Goal: Information Seeking & Learning: Learn about a topic

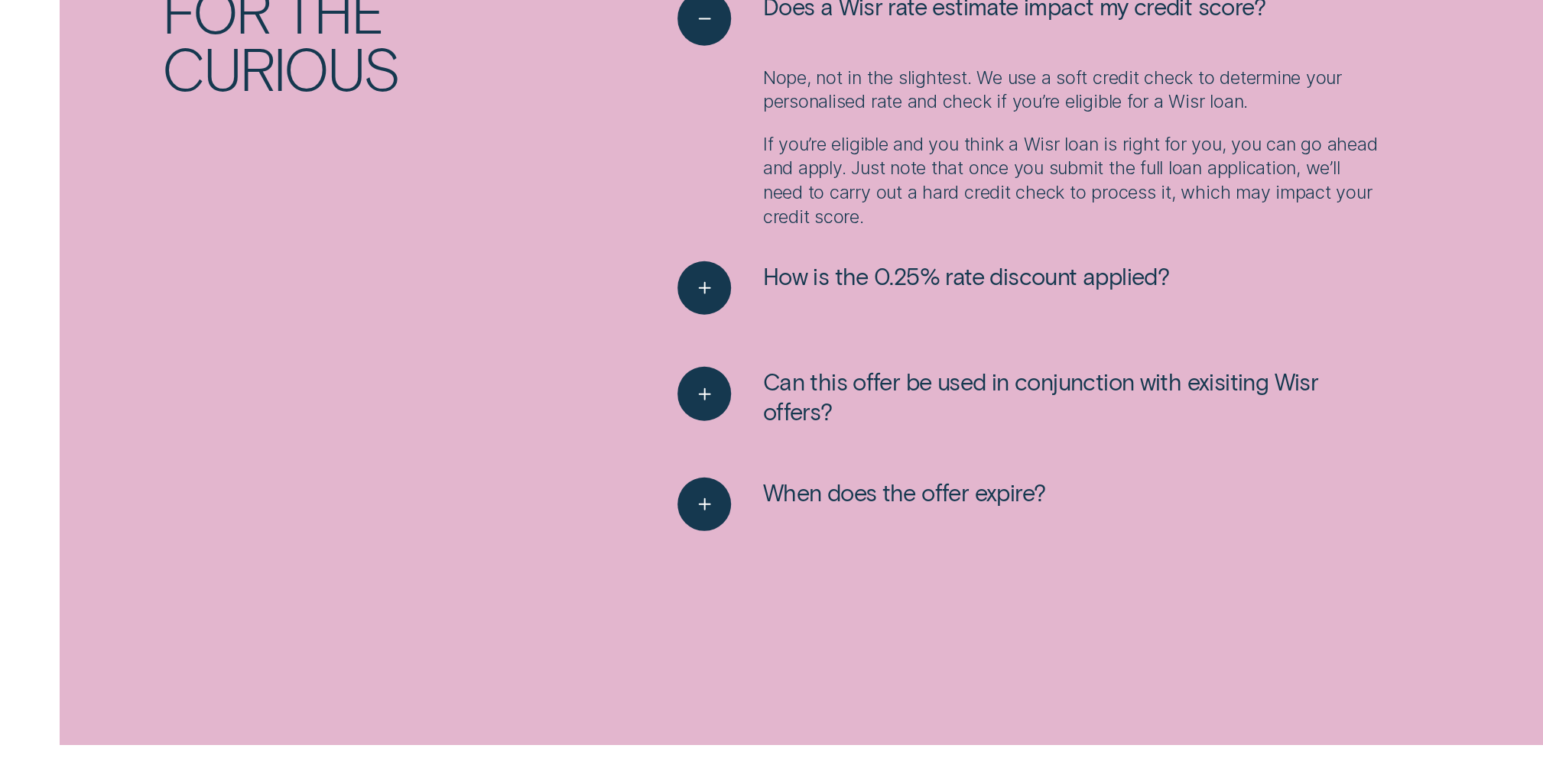
scroll to position [2622, 0]
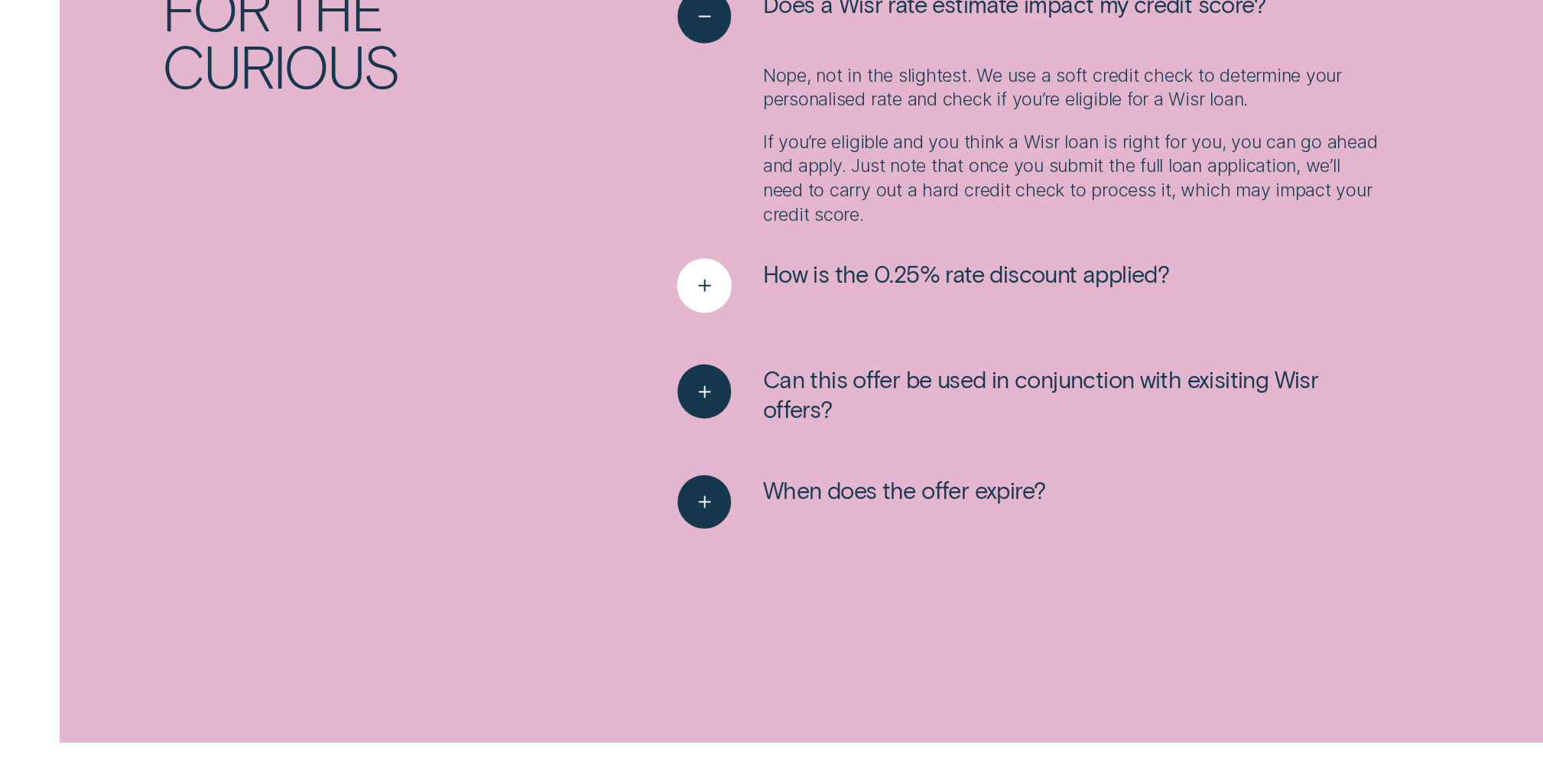
click at [695, 292] on icon "See more" at bounding box center [704, 286] width 27 height 23
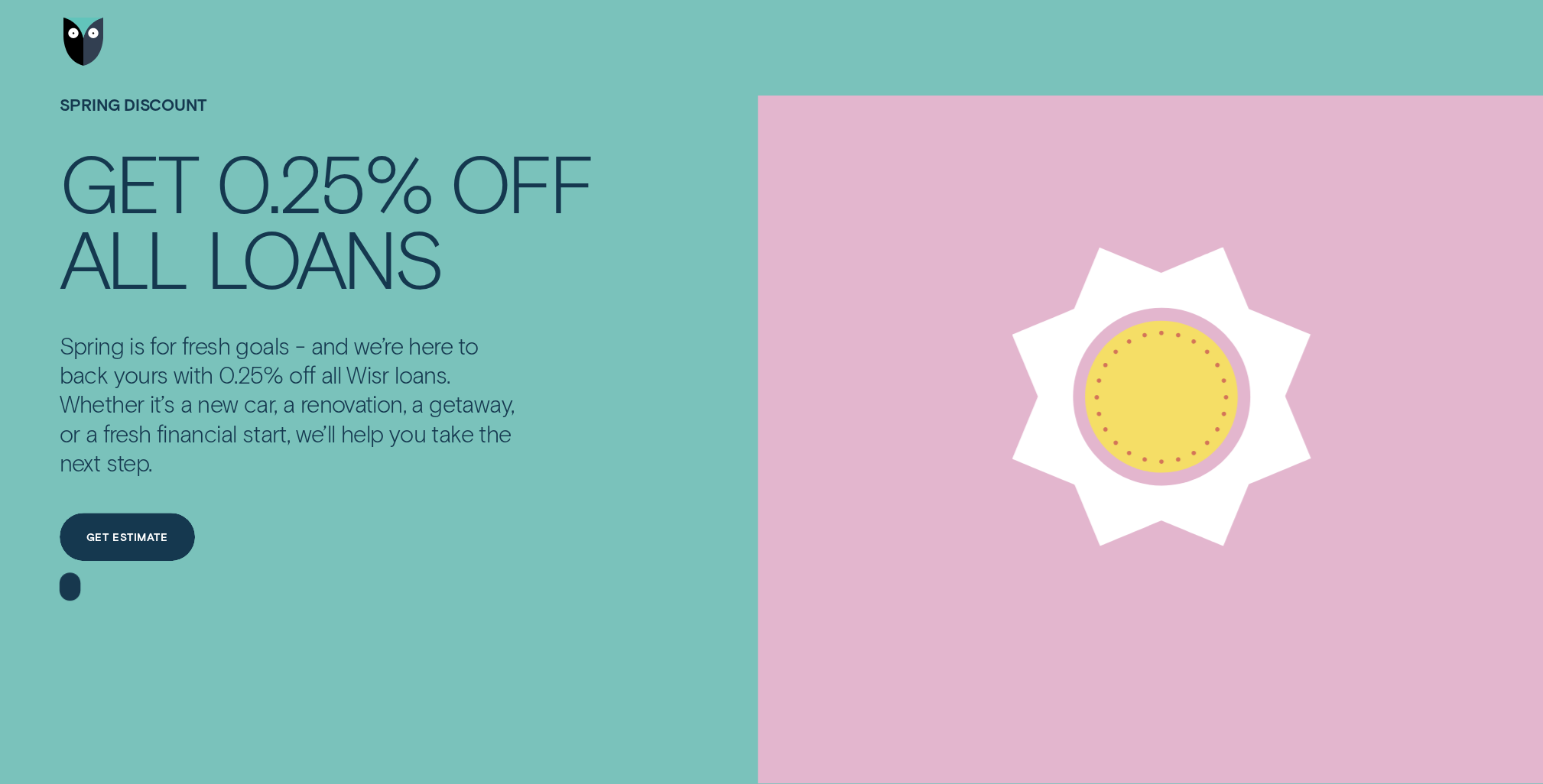
scroll to position [0, 0]
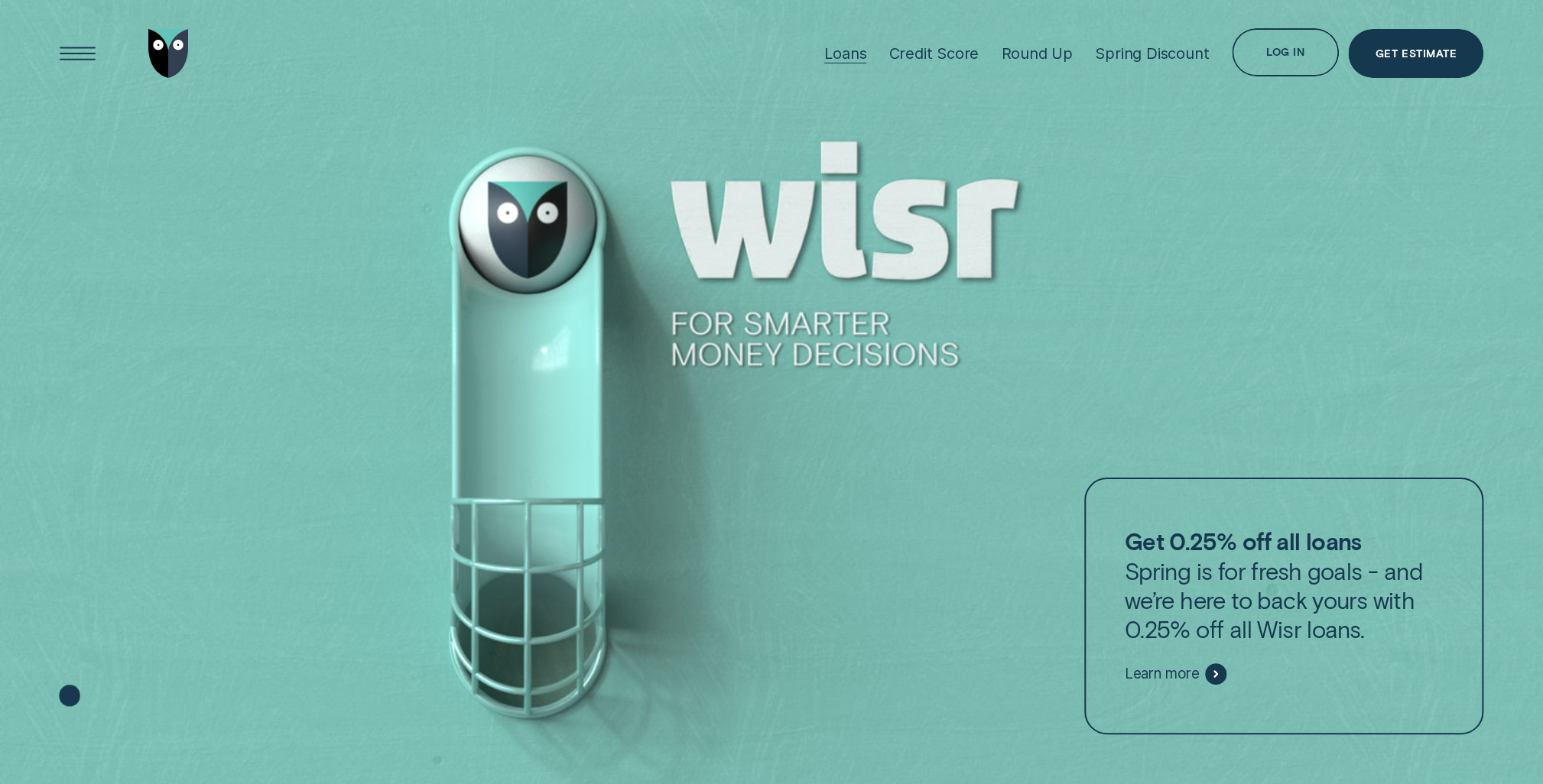
click at [832, 71] on div "Loans" at bounding box center [845, 54] width 42 height 108
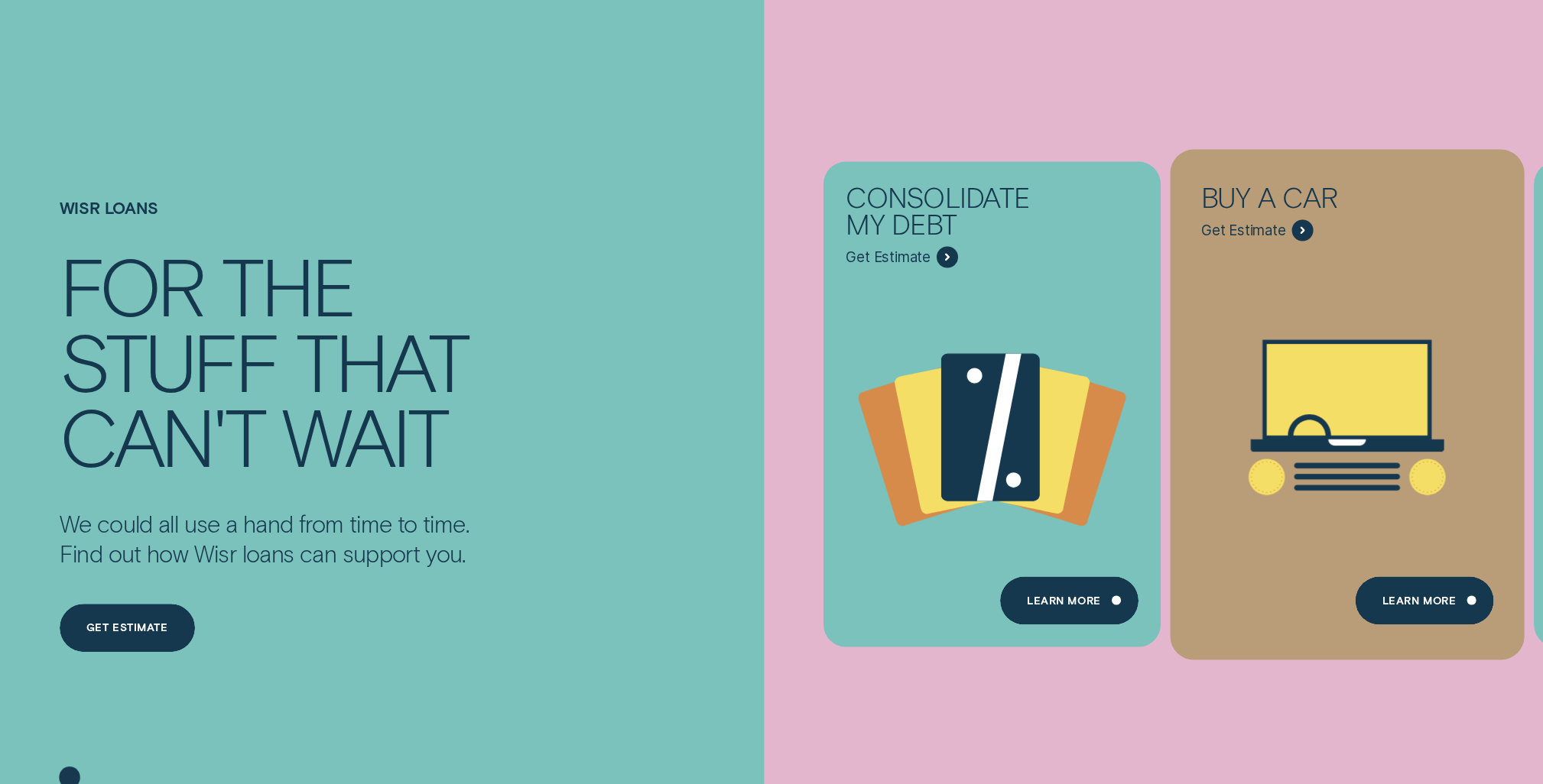
scroll to position [237, 0]
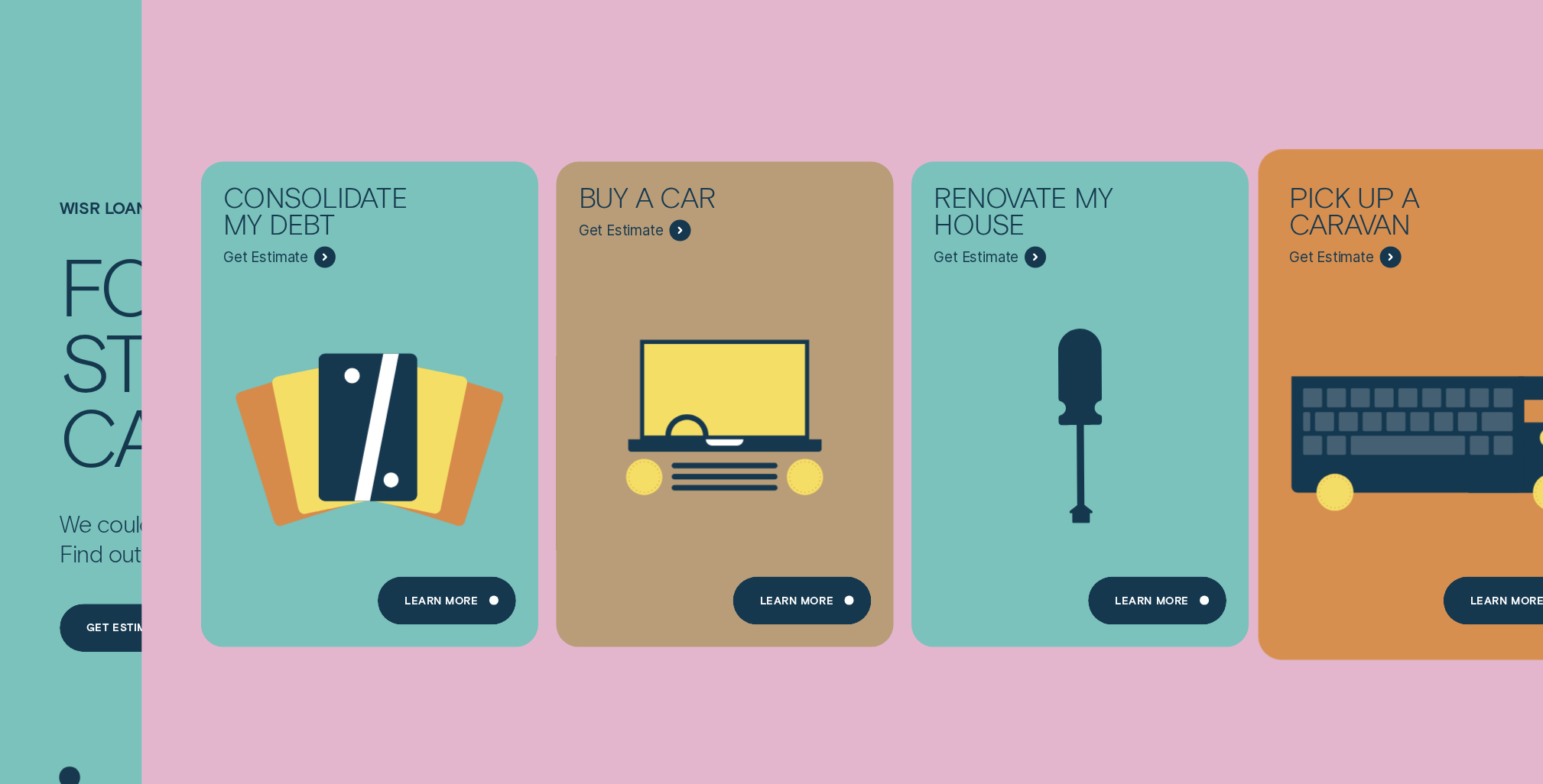
click at [1339, 289] on icon "Pick up a caravan - Learn more" at bounding box center [1433, 431] width 354 height 425
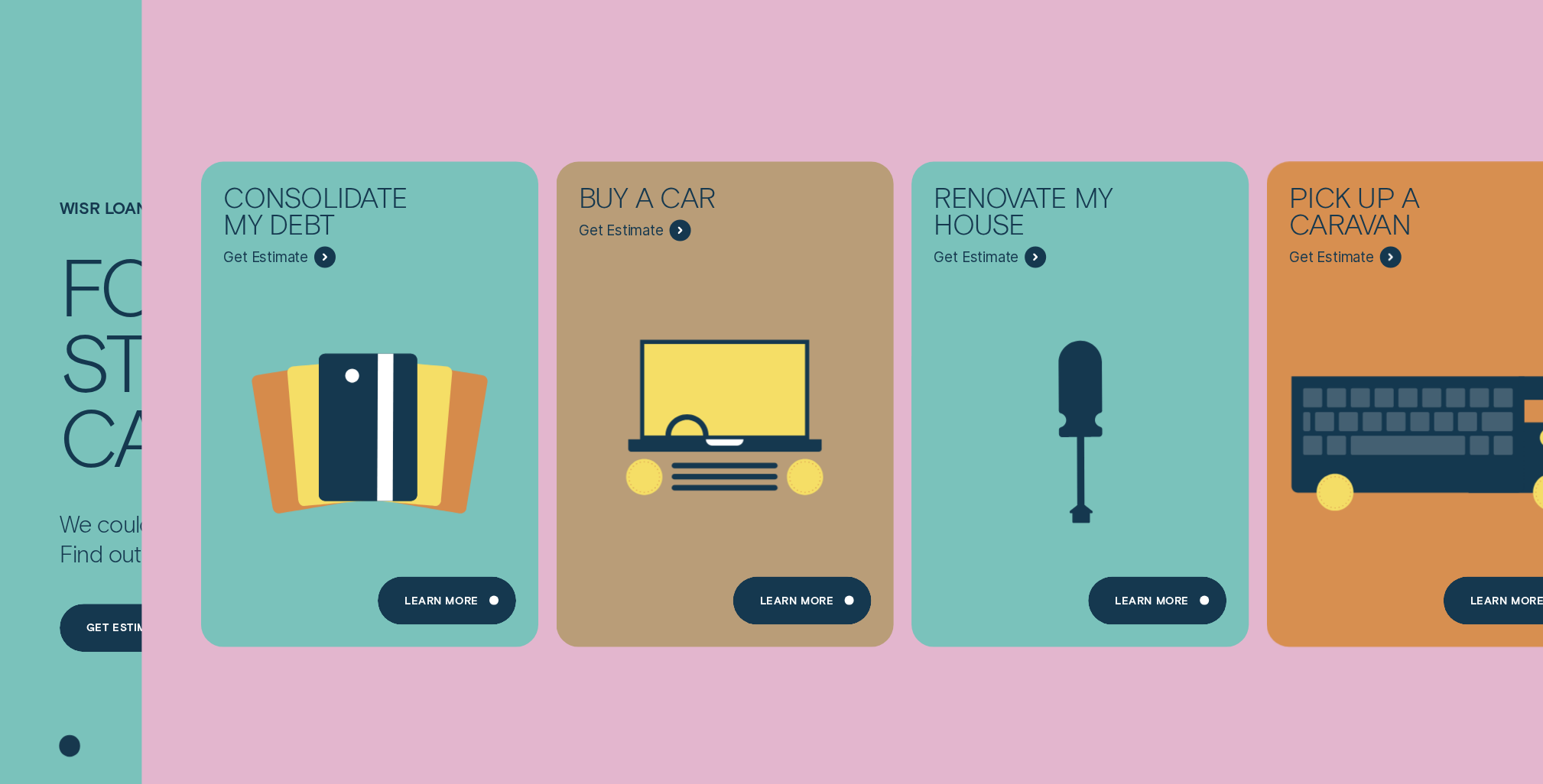
click at [1489, 581] on div "Learn More" at bounding box center [1512, 600] width 139 height 48
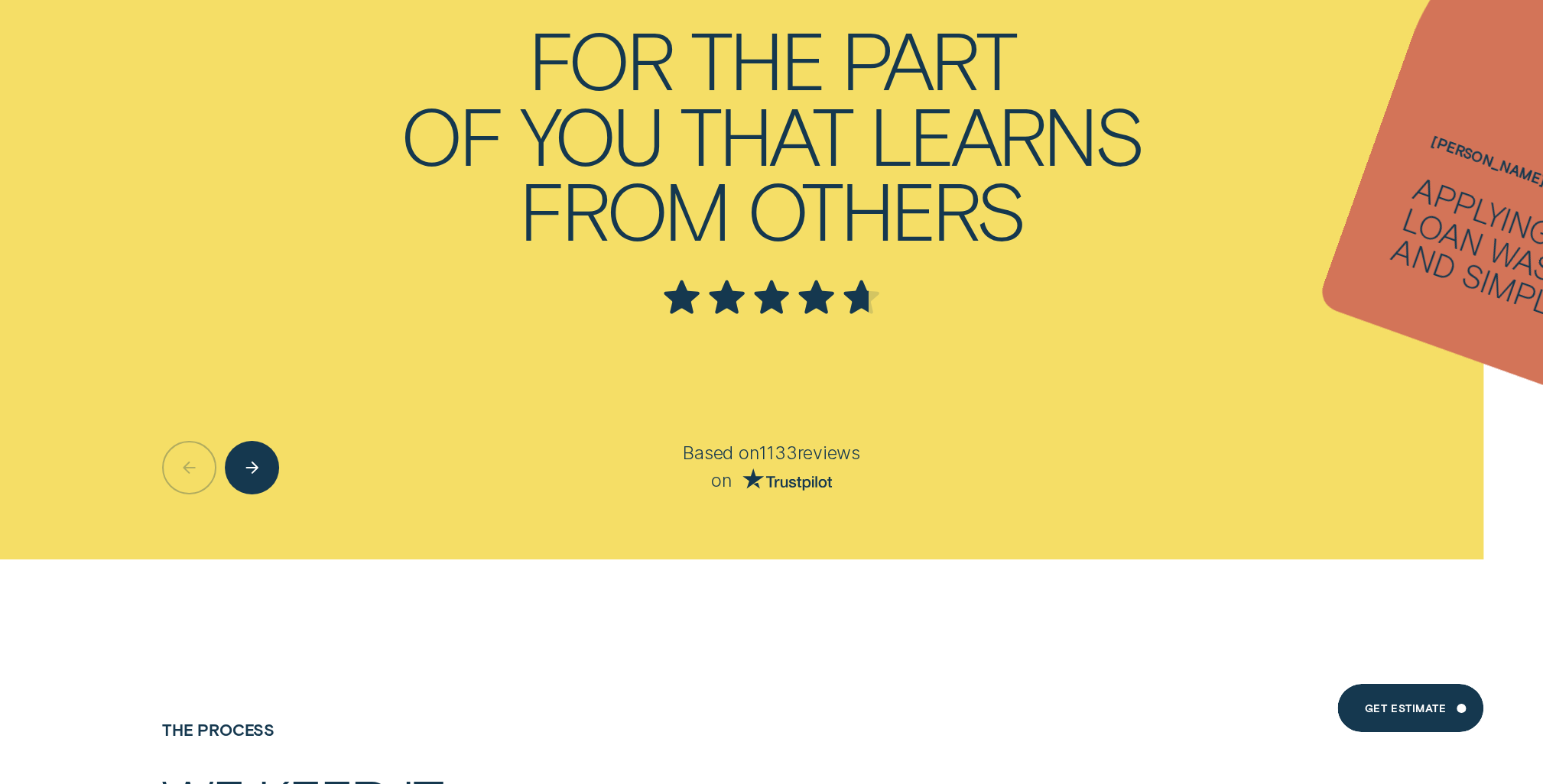
scroll to position [3782, 0]
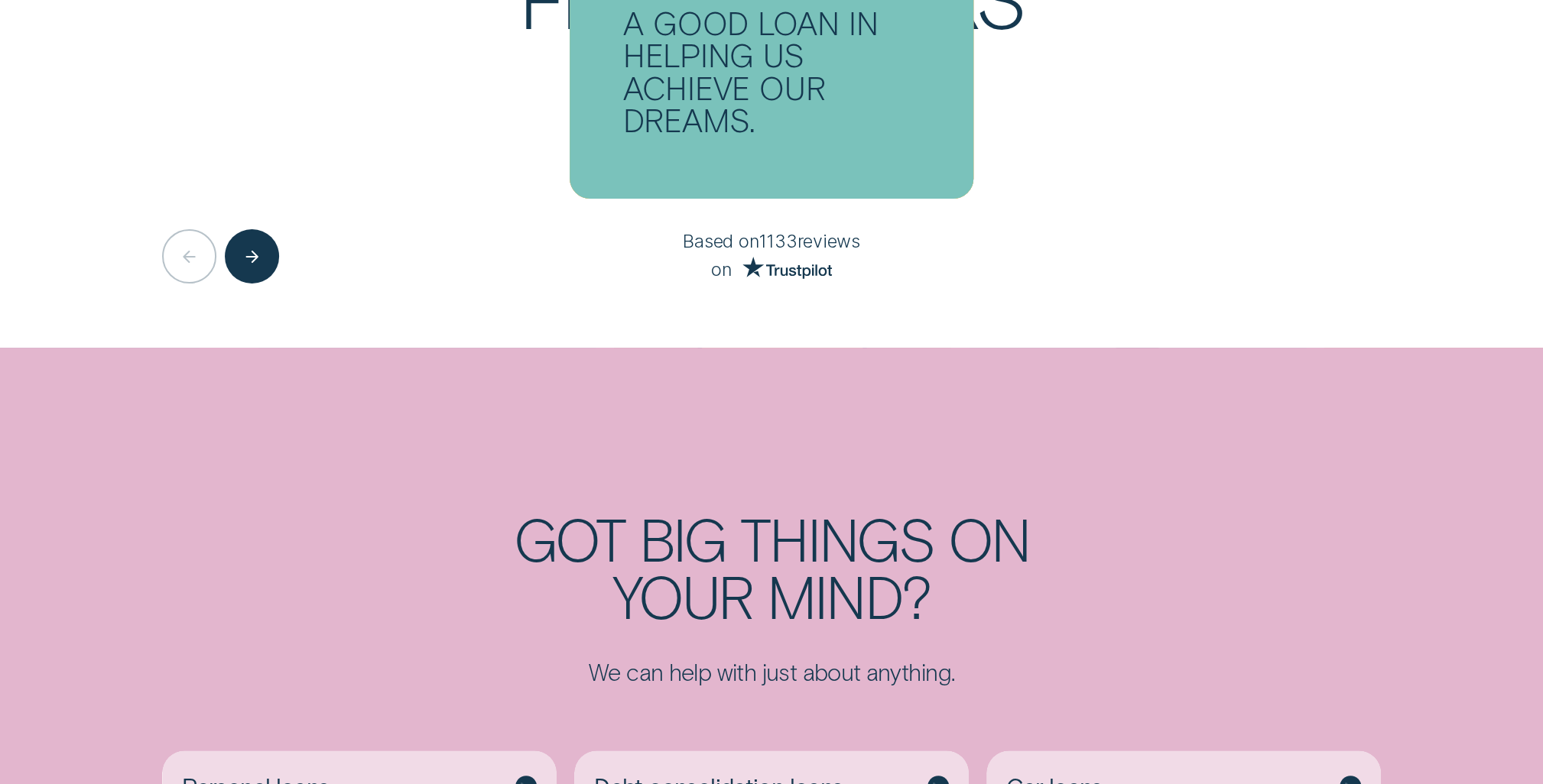
scroll to position [237, 0]
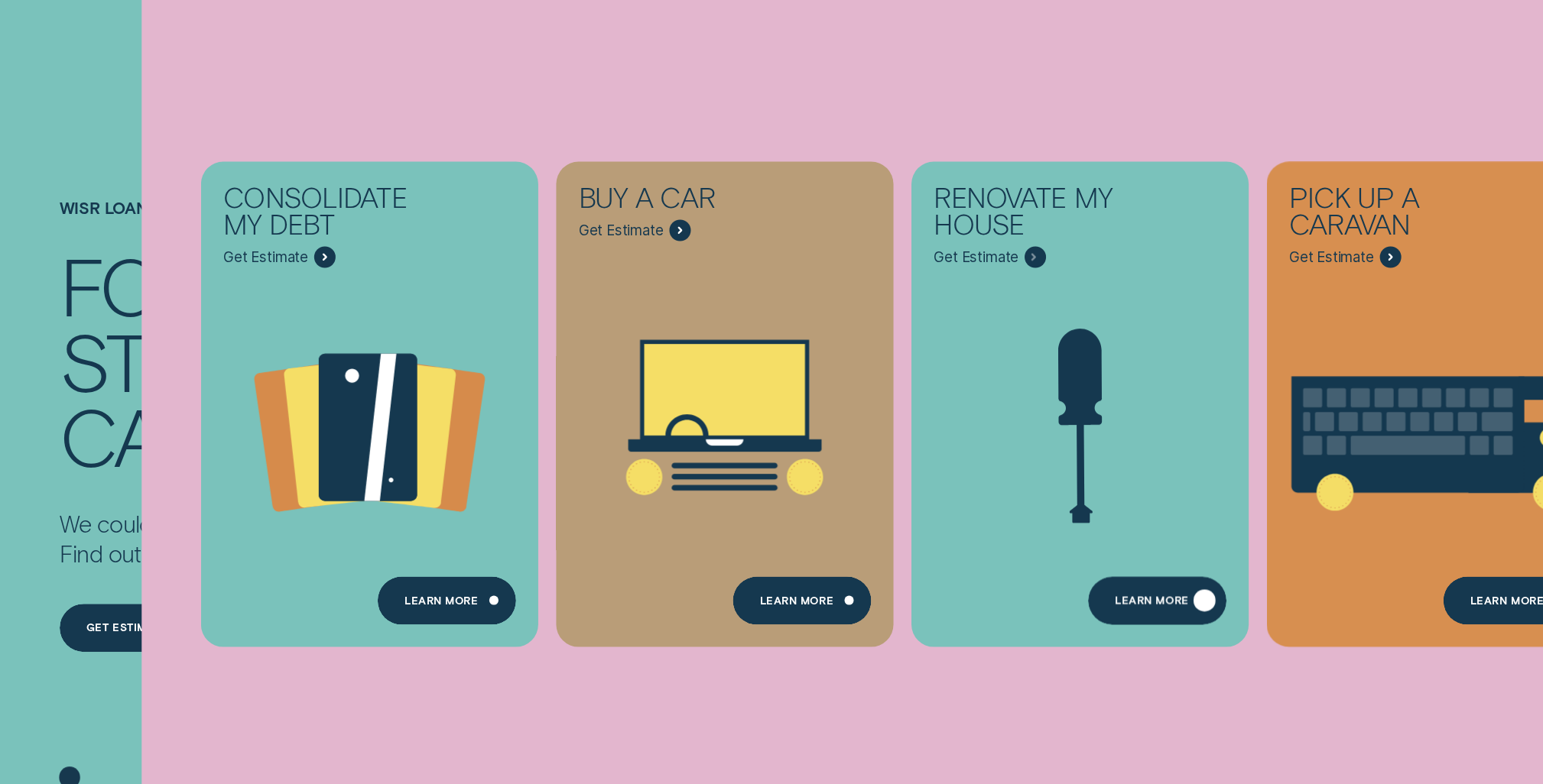
click at [1145, 592] on div "Learn more" at bounding box center [1157, 600] width 139 height 48
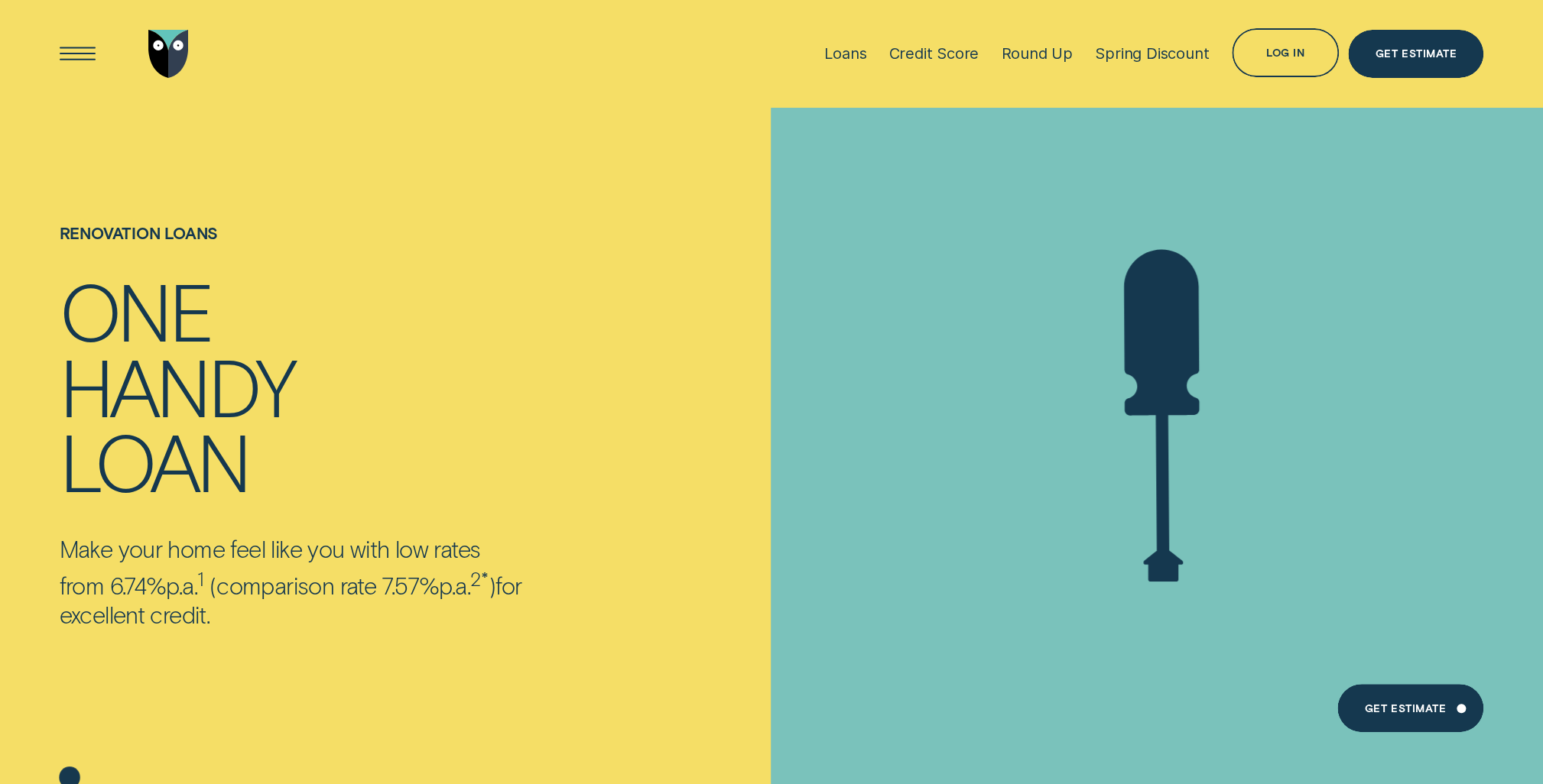
scroll to position [41, 0]
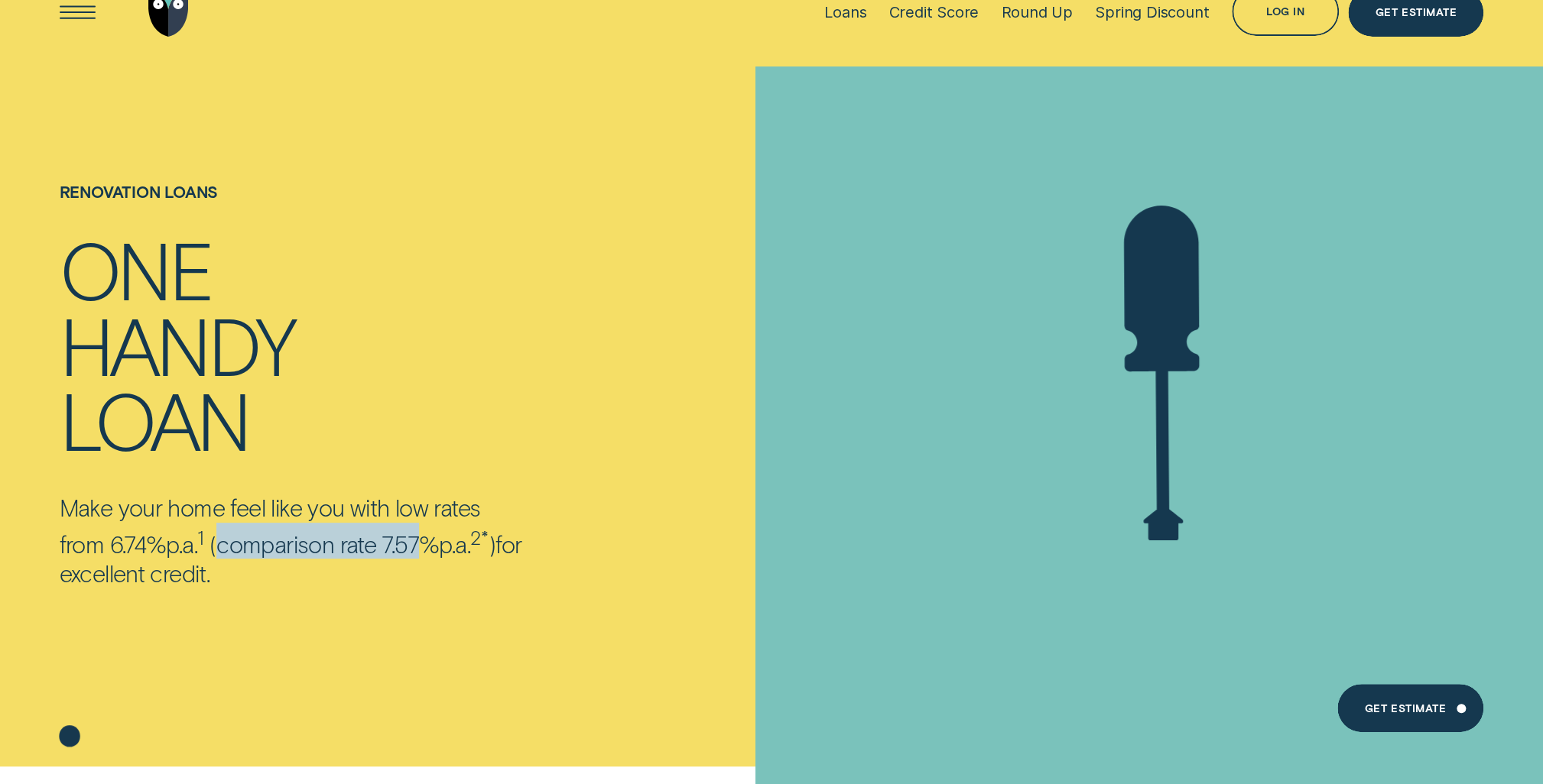
drag, startPoint x: 228, startPoint y: 541, endPoint x: 438, endPoint y: 553, distance: 210.3
click at [438, 553] on p "Make your home feel like you with low rates from 6.74% p.a. 1 ( comparison rate…" at bounding box center [293, 540] width 467 height 95
drag, startPoint x: 496, startPoint y: 543, endPoint x: 215, endPoint y: 542, distance: 281.0
click at [215, 542] on p "Make your home feel like you with low rates from 6.74% p.a. 1 ( comparison rate…" at bounding box center [293, 540] width 467 height 95
copy p "( comparison rate 7.57% p.a. 2"
